Goal: Task Accomplishment & Management: Use online tool/utility

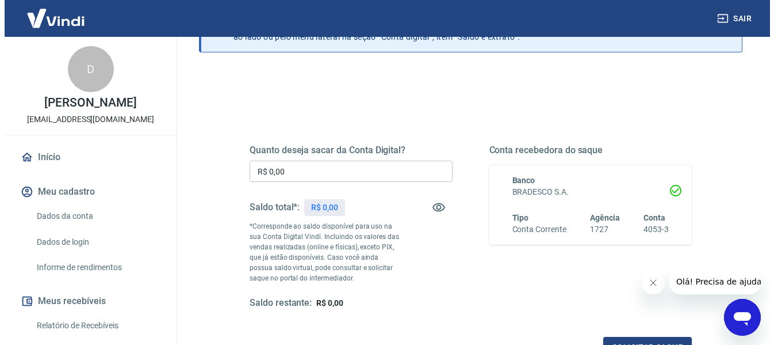
scroll to position [115, 0]
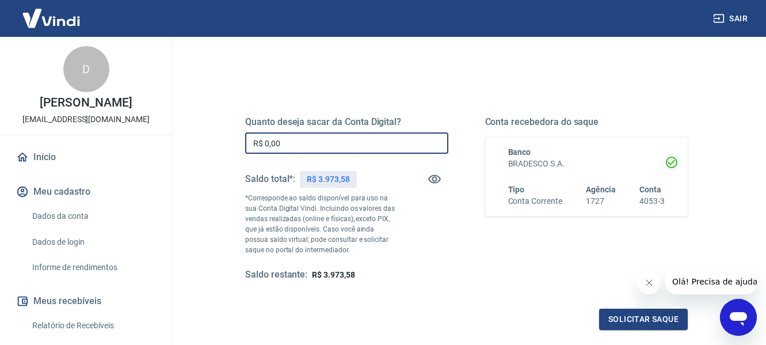
click at [338, 140] on input "R$ 0,00" at bounding box center [346, 142] width 203 height 21
type input "R$ 3.000,00"
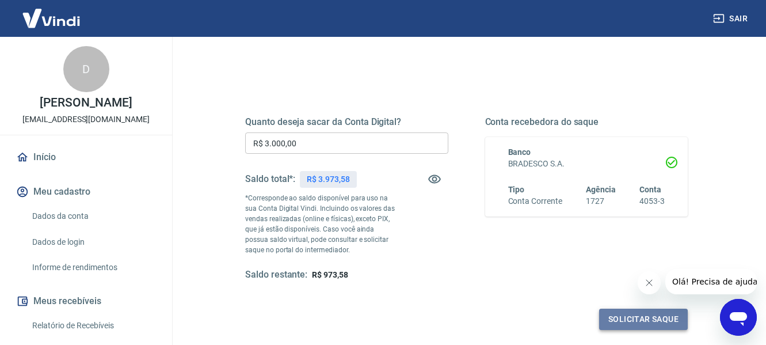
click at [633, 319] on button "Solicitar saque" at bounding box center [643, 318] width 89 height 21
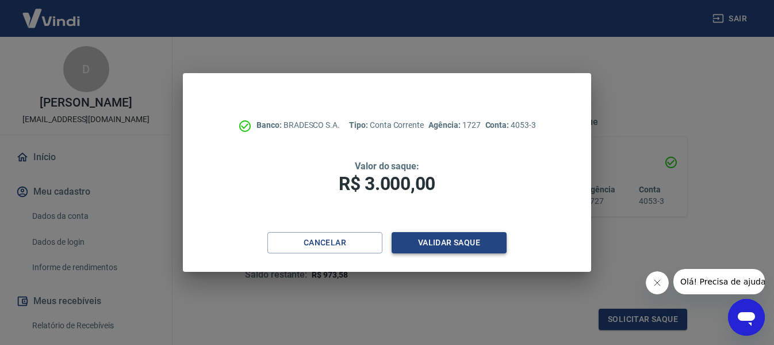
click at [463, 239] on button "Validar saque" at bounding box center [449, 242] width 115 height 21
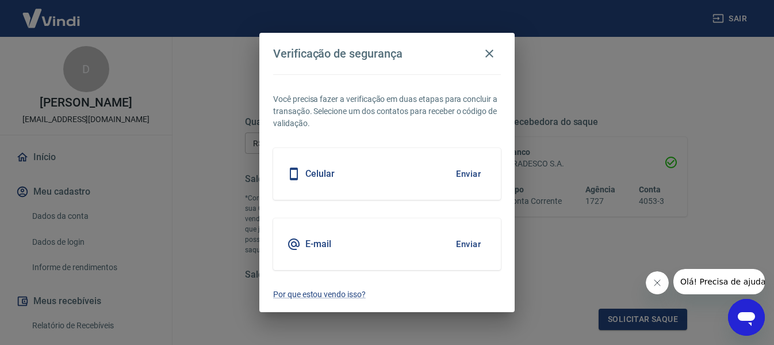
click at [464, 171] on button "Enviar" at bounding box center [468, 174] width 37 height 24
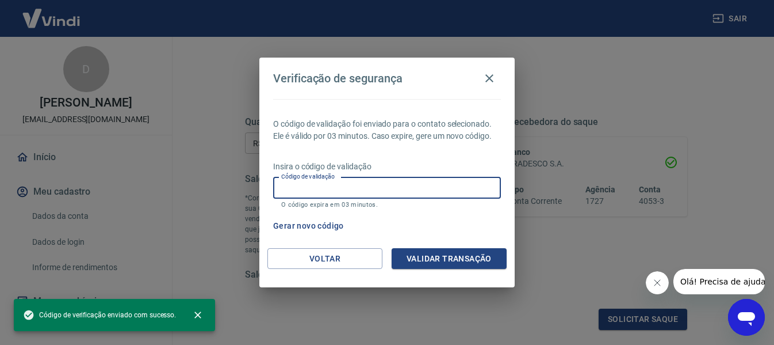
click at [418, 187] on input "Código de validação" at bounding box center [387, 187] width 228 height 21
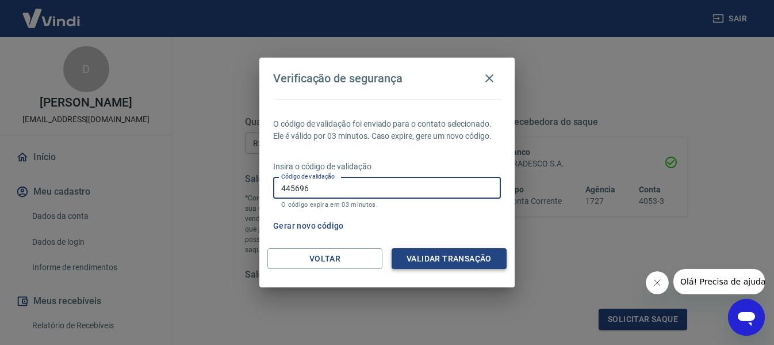
type input "445696"
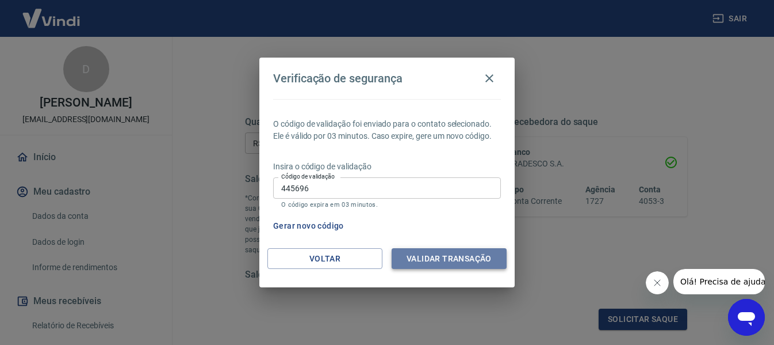
click at [438, 263] on button "Validar transação" at bounding box center [449, 258] width 115 height 21
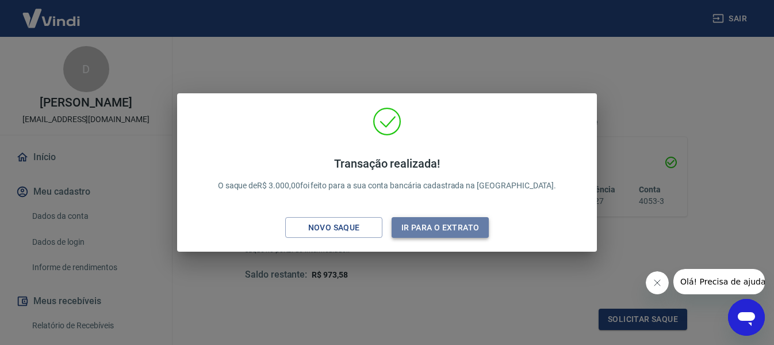
click at [450, 228] on button "Ir para o extrato" at bounding box center [440, 227] width 97 height 21
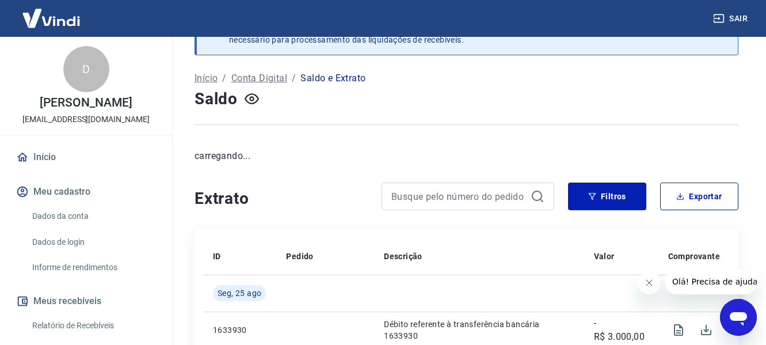
scroll to position [58, 0]
